Goal: Task Accomplishment & Management: Use online tool/utility

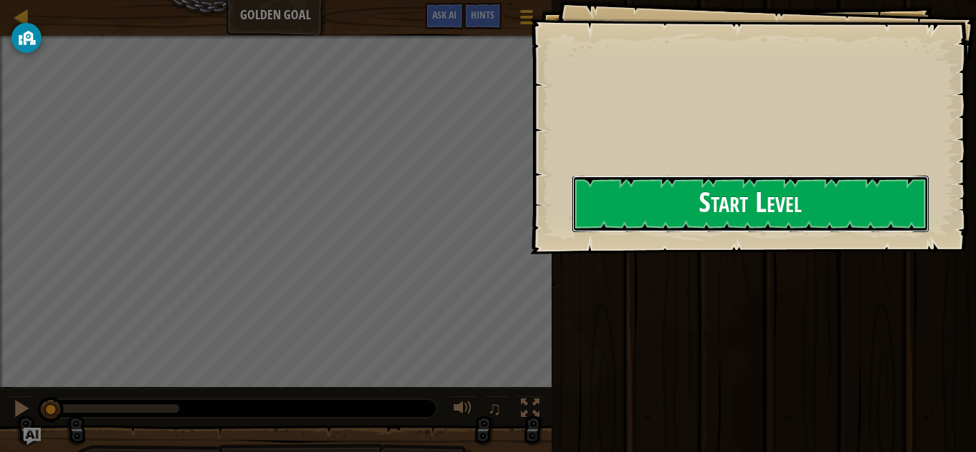
click at [691, 227] on button "Start Level" at bounding box center [751, 204] width 357 height 56
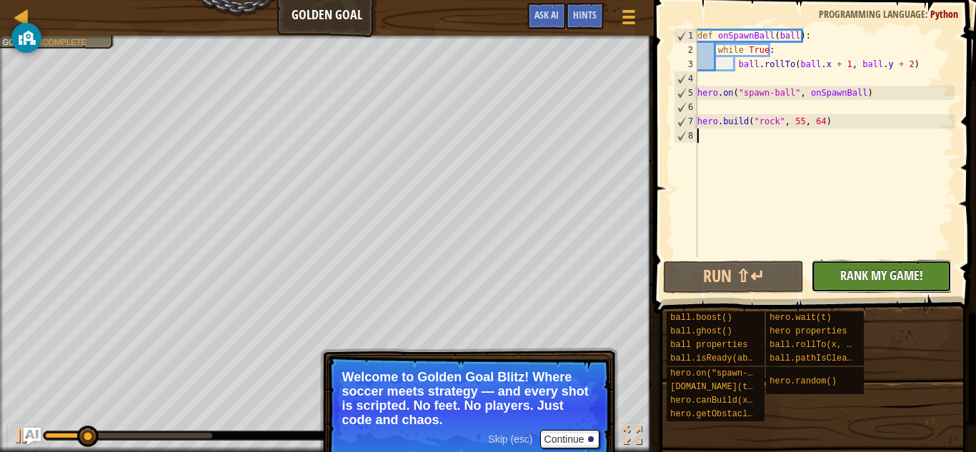
click at [877, 272] on span "Rank My Game!" at bounding box center [882, 276] width 83 height 18
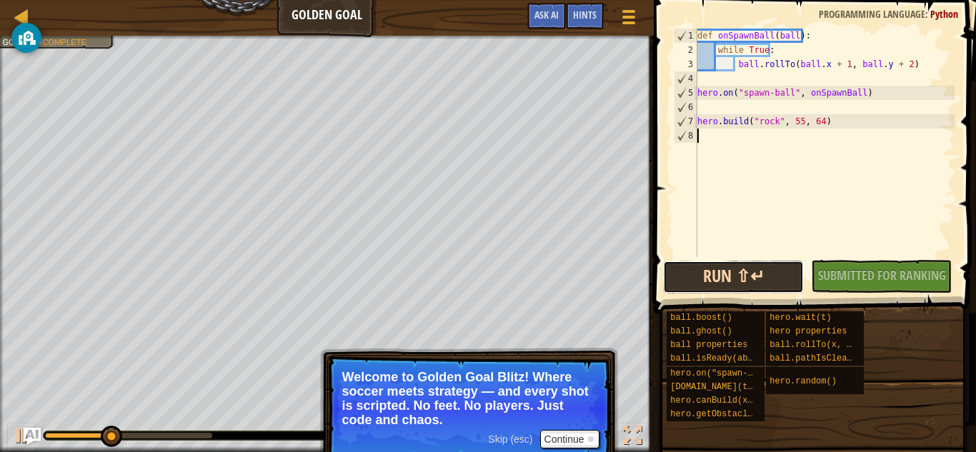
click at [753, 279] on button "Run ⇧↵" at bounding box center [733, 277] width 141 height 33
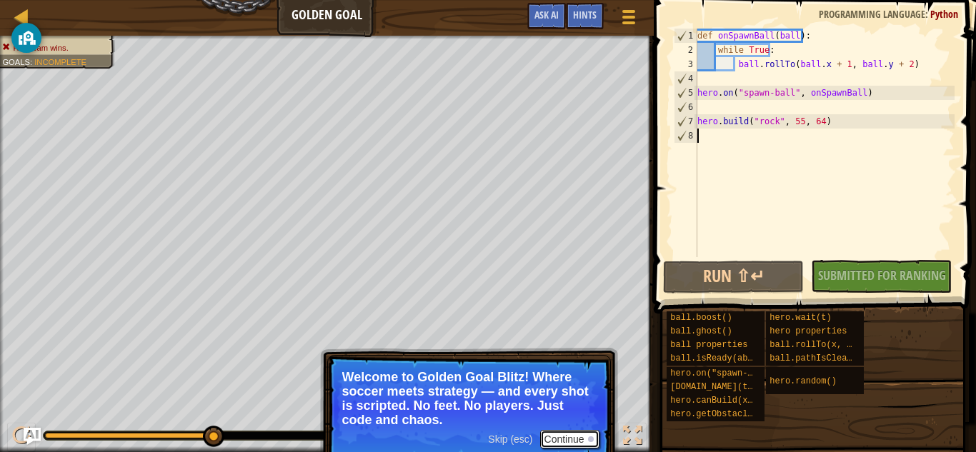
click at [556, 437] on button "Continue" at bounding box center [569, 439] width 59 height 19
